Goal: Information Seeking & Learning: Stay updated

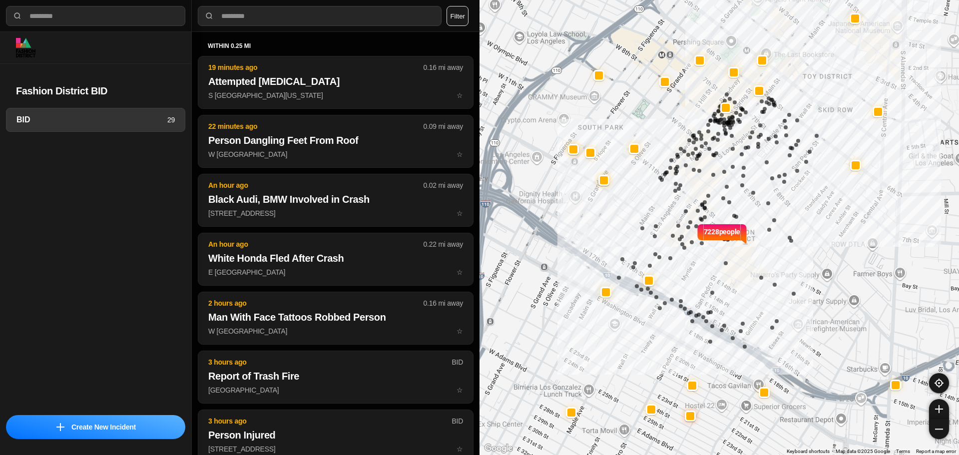
select select "*"
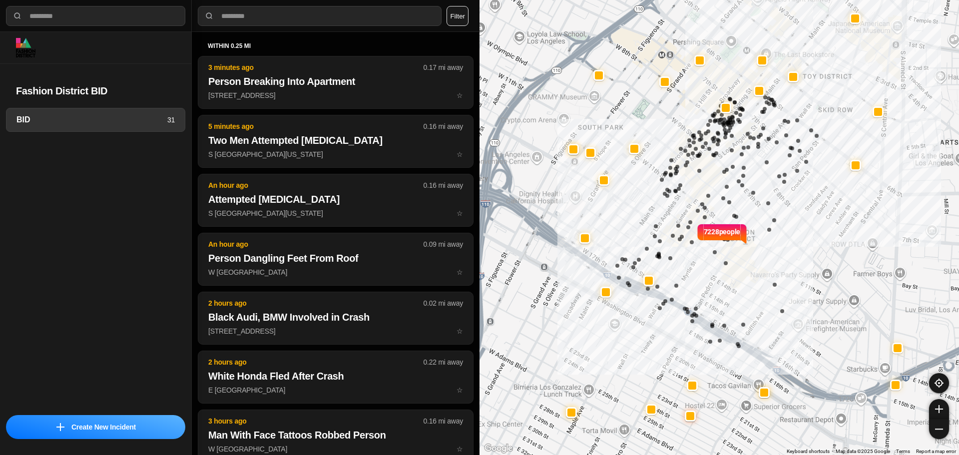
select select "*"
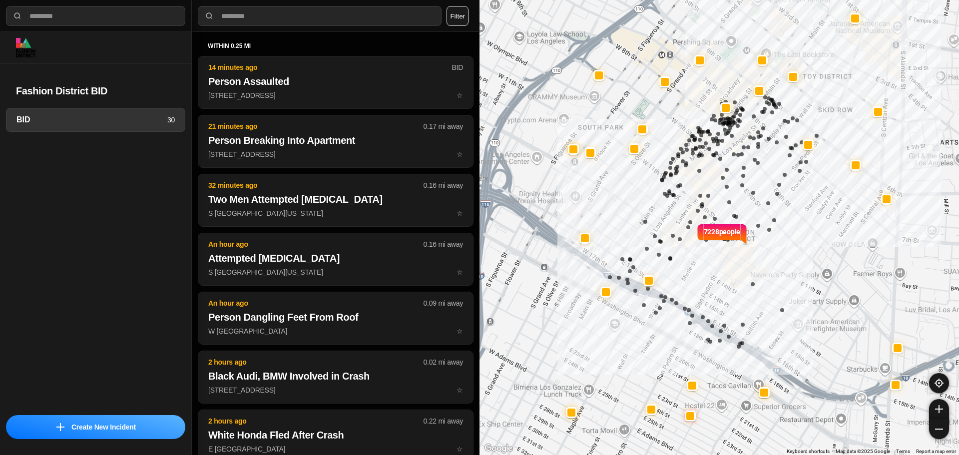
select select "*"
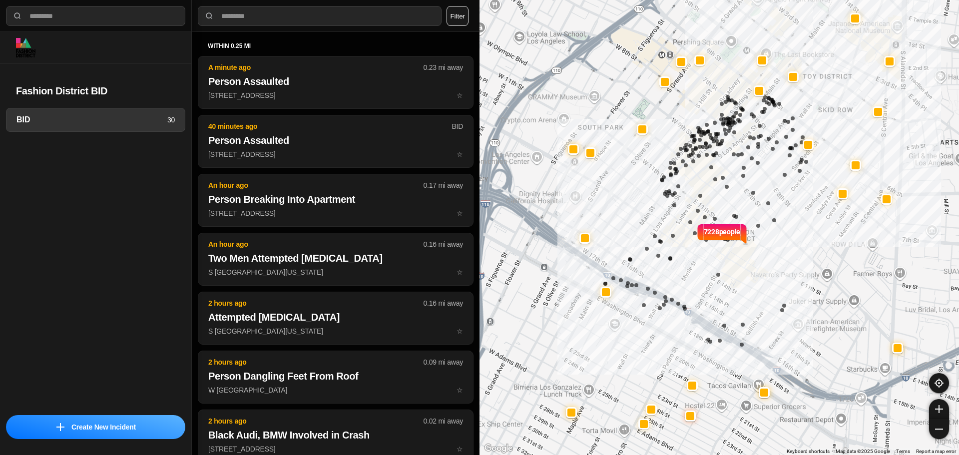
select select "*"
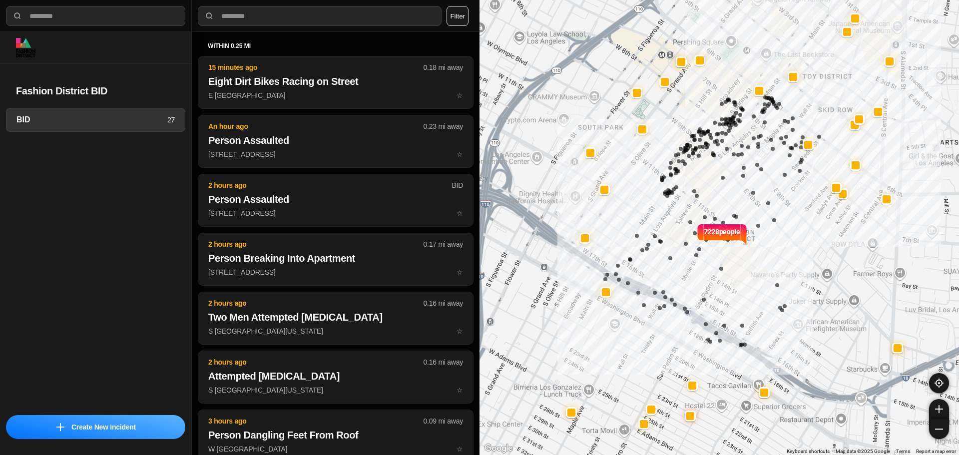
select select "*"
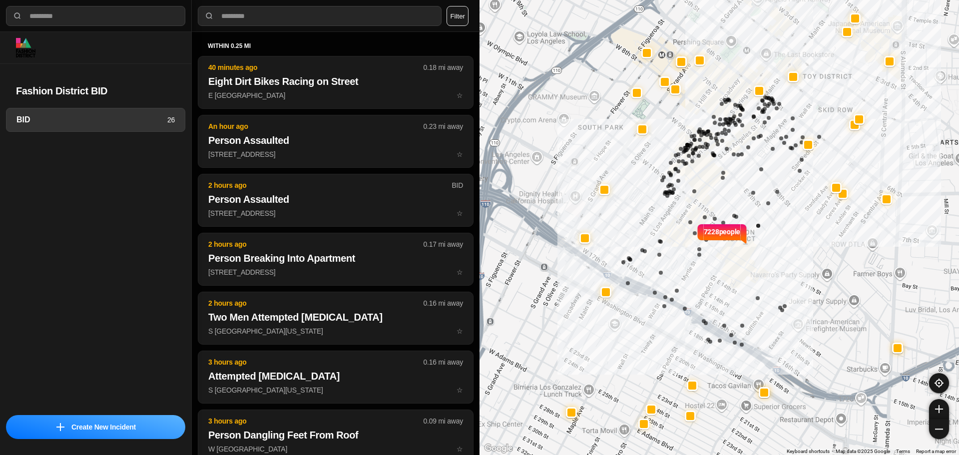
select select "*"
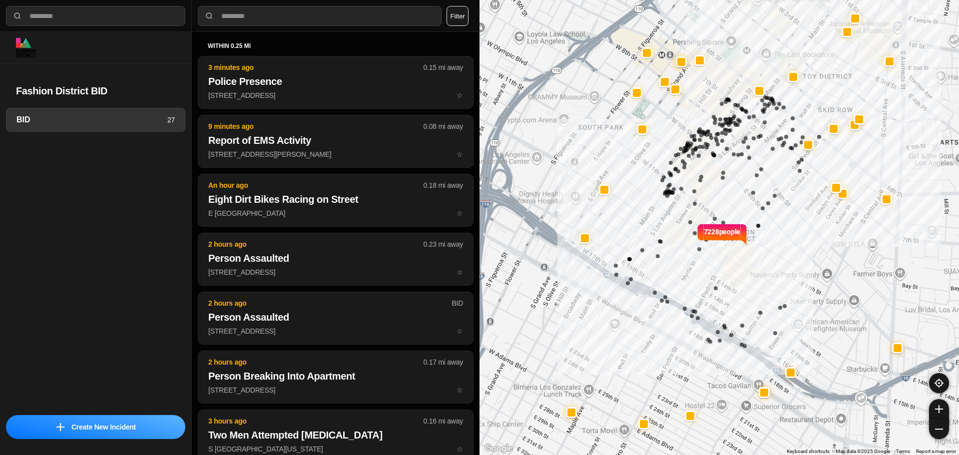
select select "*"
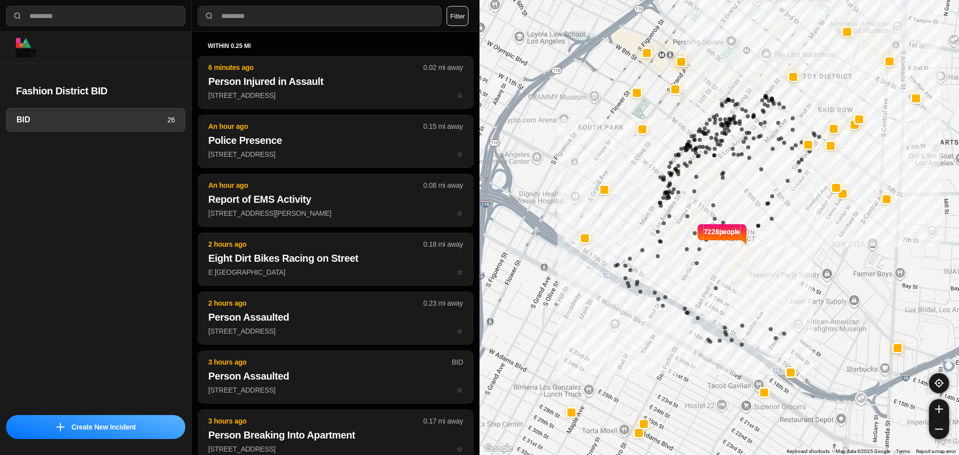
select select "*"
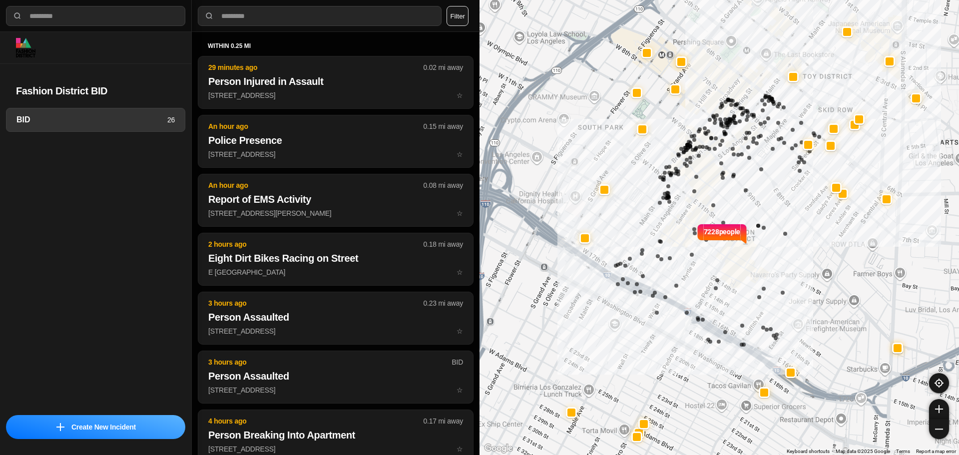
select select "*"
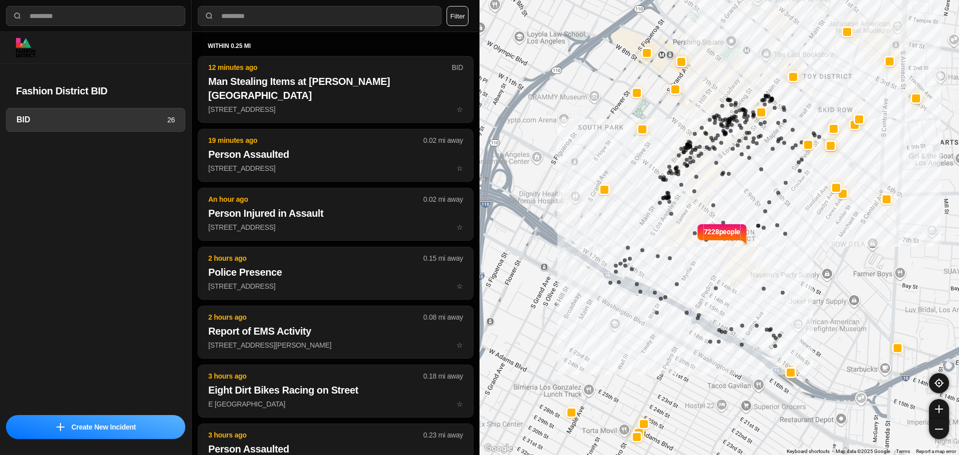
select select "*"
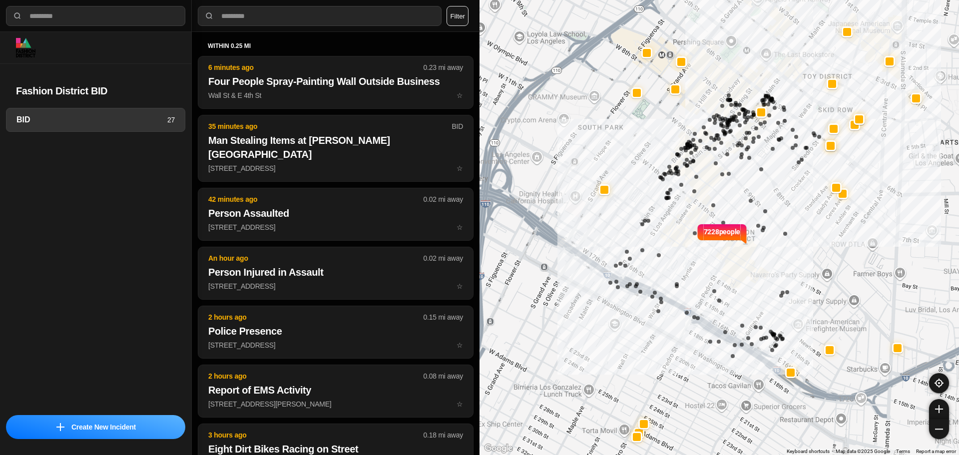
select select "*"
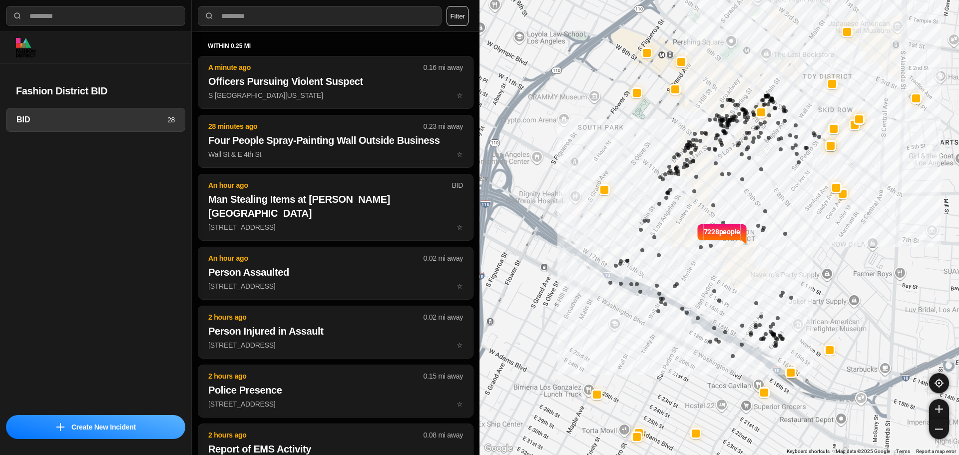
select select "*"
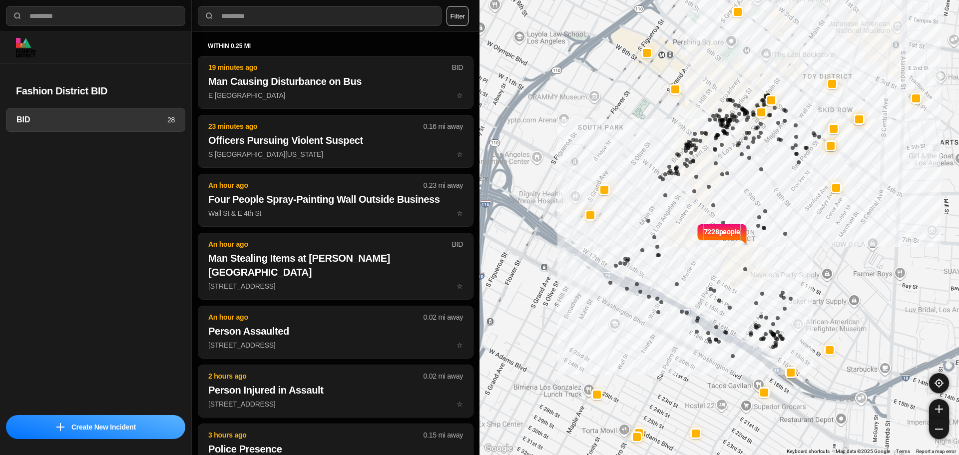
select select "*"
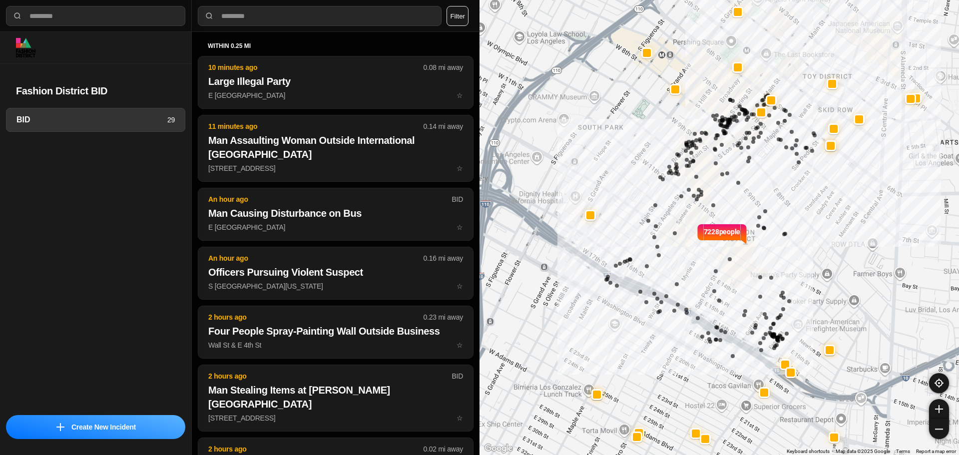
select select "*"
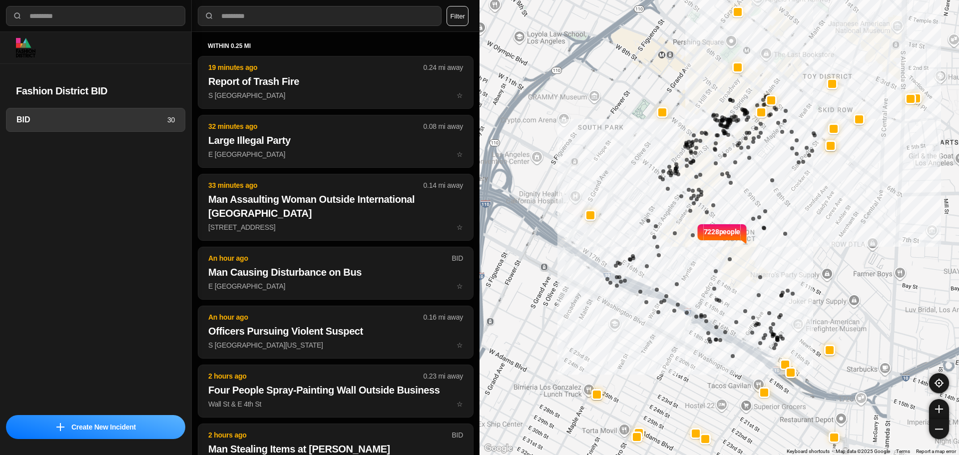
select select "*"
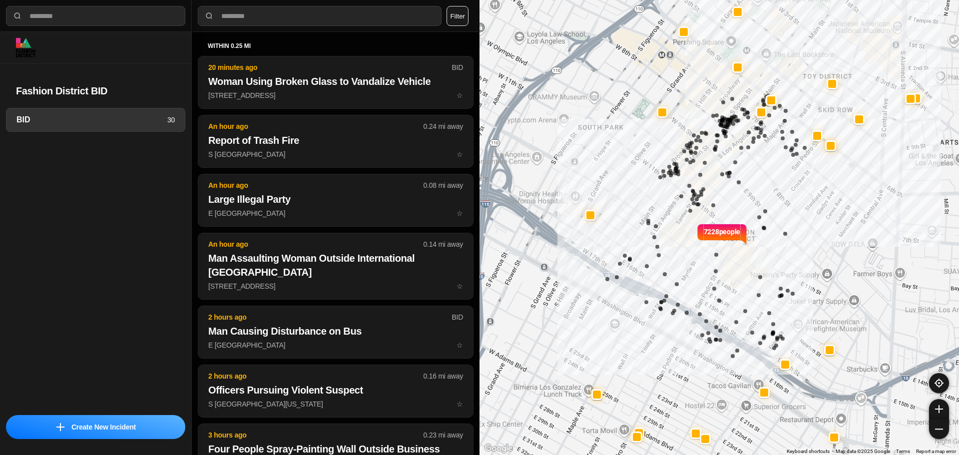
select select "*"
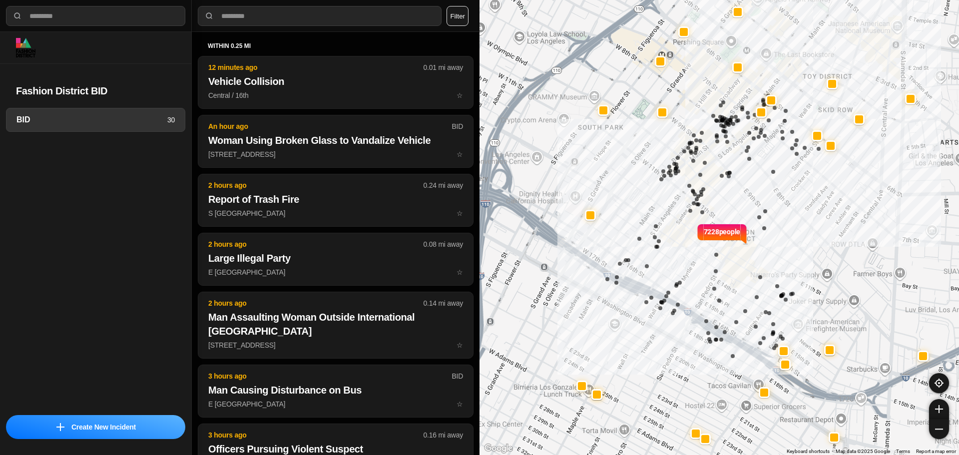
select select "*"
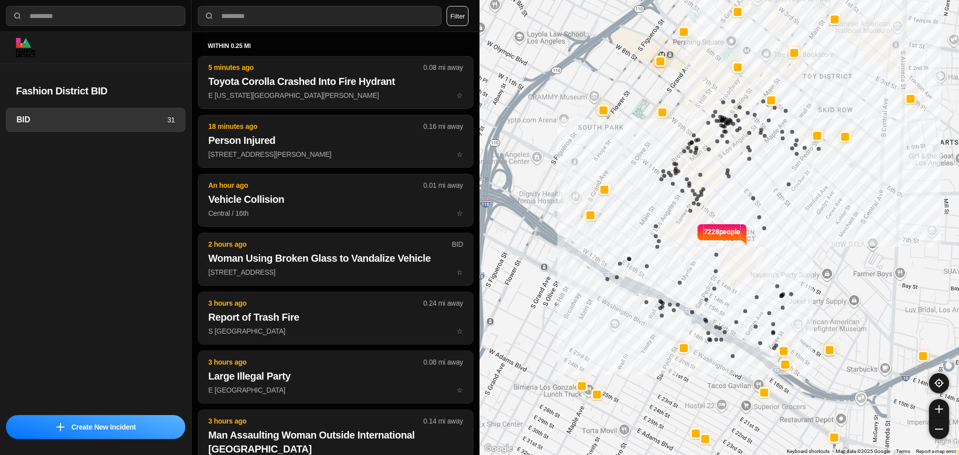
select select "*"
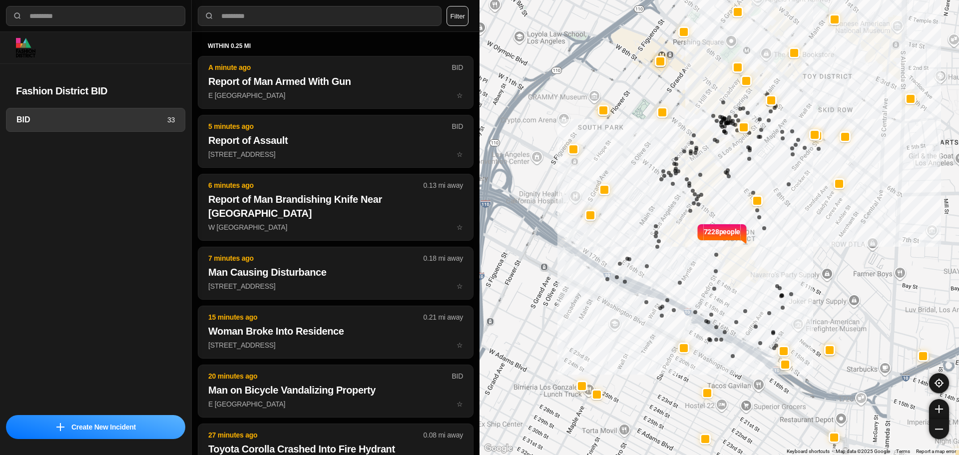
select select "*"
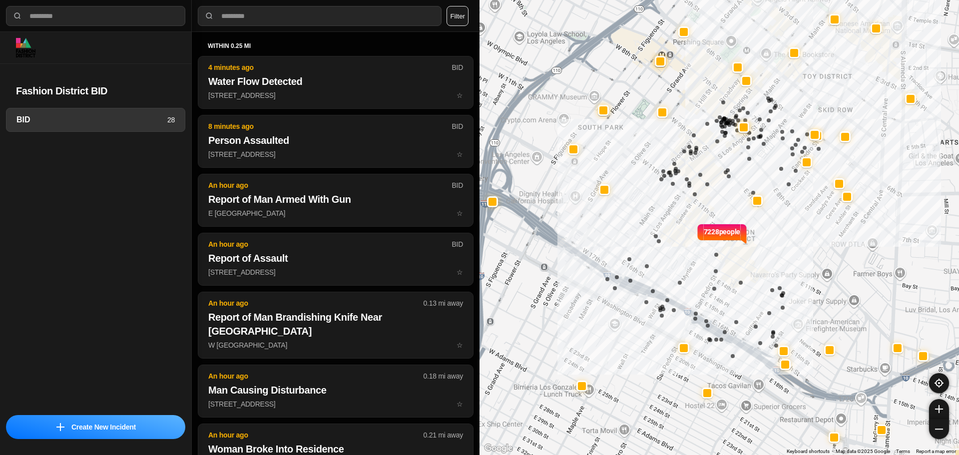
select select "*"
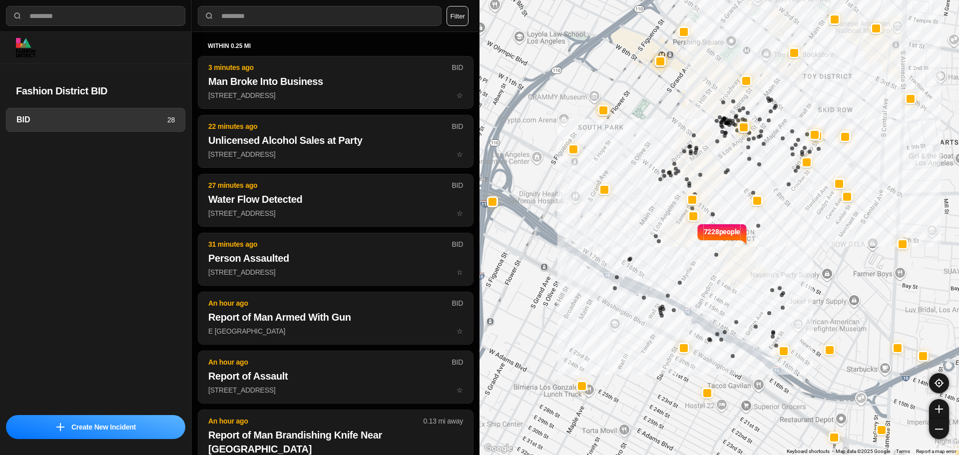
select select "*"
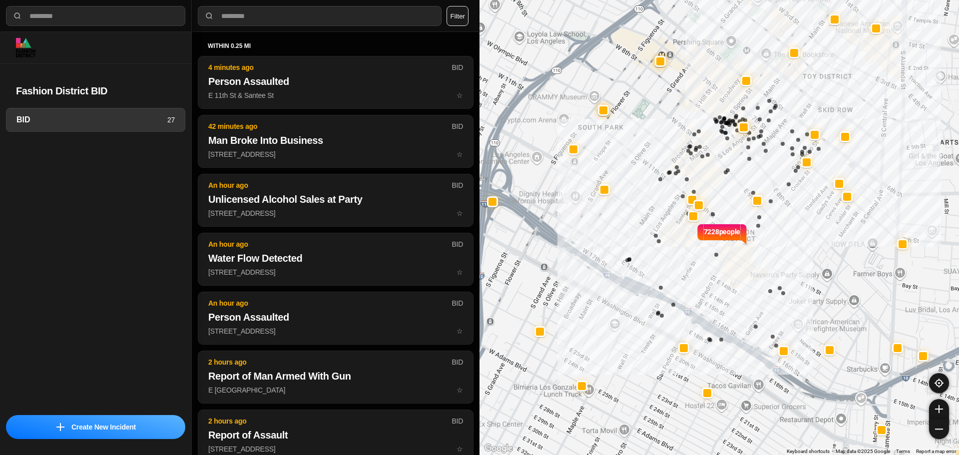
select select "*"
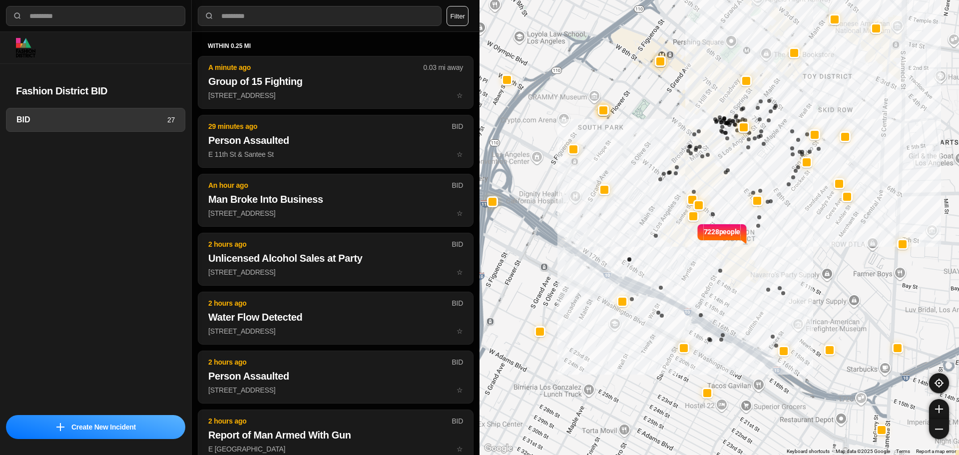
select select "*"
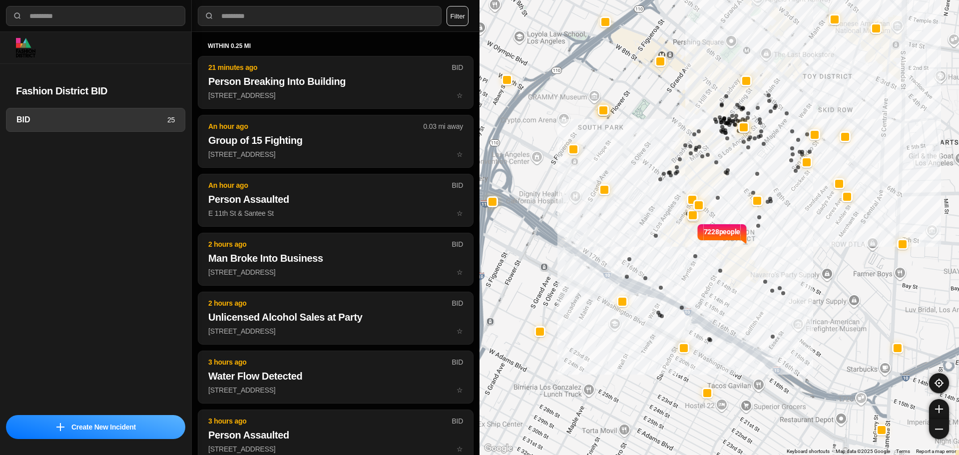
select select "*"
click at [812, 131] on div at bounding box center [815, 134] width 8 height 8
